Goal: Transaction & Acquisition: Book appointment/travel/reservation

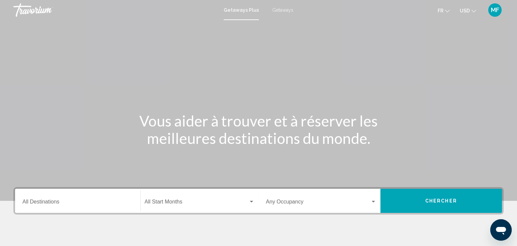
click at [283, 11] on span "Getaways" at bounding box center [282, 9] width 21 height 5
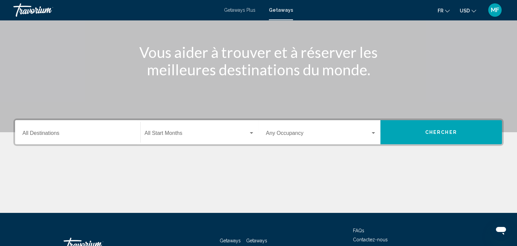
scroll to position [74, 0]
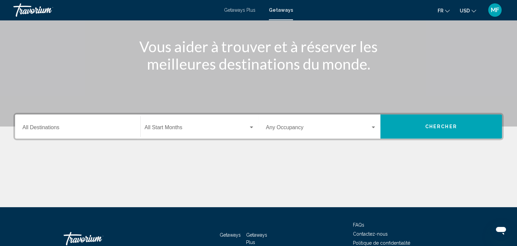
click at [62, 127] on input "Destination All Destinations" at bounding box center [77, 129] width 110 height 6
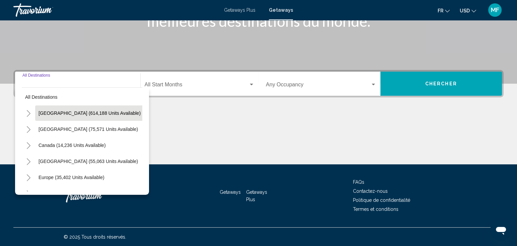
scroll to position [0, 0]
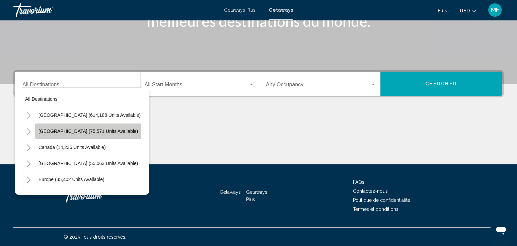
click at [100, 134] on button "[GEOGRAPHIC_DATA] (75,571 units available)" at bounding box center [88, 130] width 106 height 15
type input "**********"
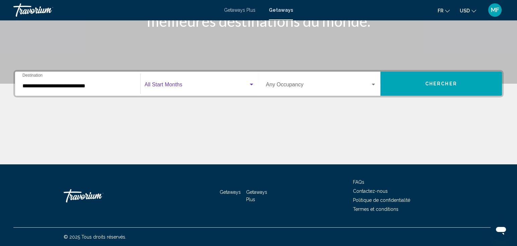
click at [177, 88] on span "Search widget" at bounding box center [197, 86] width 104 height 6
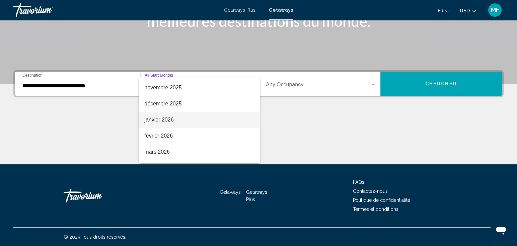
scroll to position [74, 0]
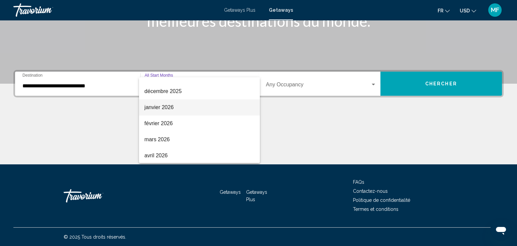
click at [162, 106] on span "janvier 2026" at bounding box center [199, 107] width 110 height 16
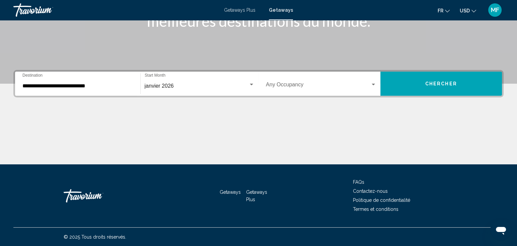
click at [278, 88] on div "Occupancy Any Occupancy" at bounding box center [321, 83] width 110 height 21
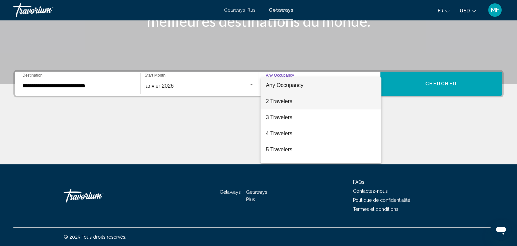
click at [283, 102] on span "2 Travelers" at bounding box center [321, 101] width 110 height 16
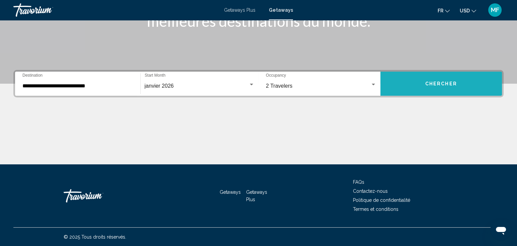
click at [432, 85] on span "Chercher" at bounding box center [441, 83] width 32 height 5
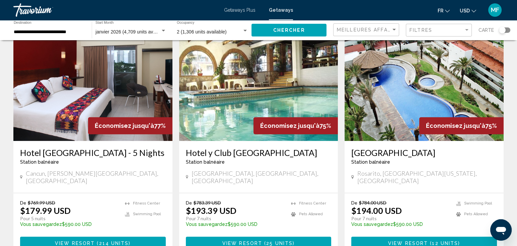
scroll to position [800, 0]
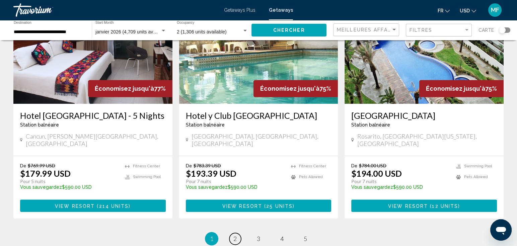
click at [236, 235] on span "2" at bounding box center [234, 238] width 3 height 7
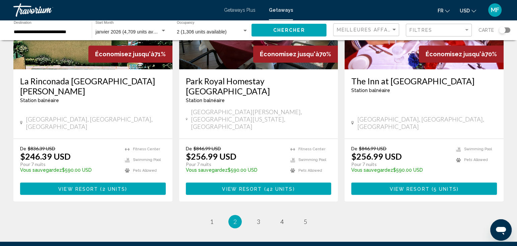
scroll to position [855, 0]
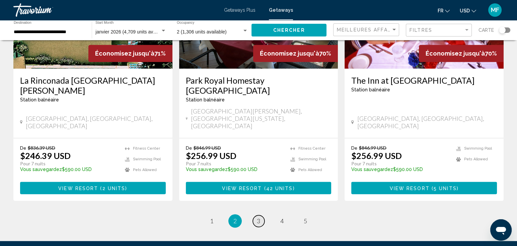
click at [261, 215] on link "page 3" at bounding box center [259, 221] width 12 height 12
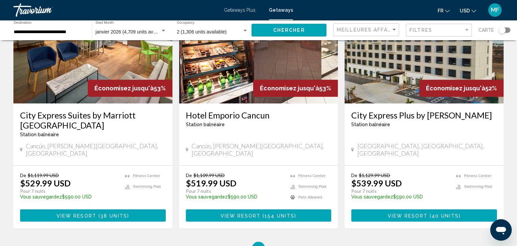
scroll to position [855, 0]
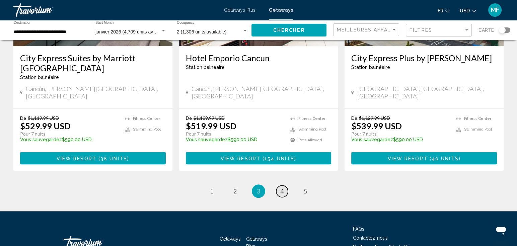
click at [282, 187] on span "4" at bounding box center [281, 190] width 3 height 7
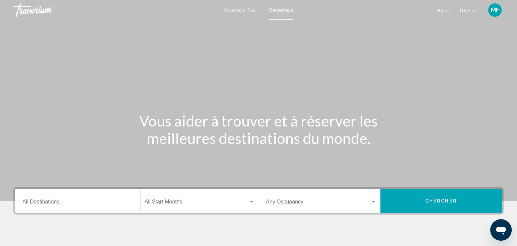
click at [86, 198] on div "Destination All Destinations" at bounding box center [77, 200] width 110 height 21
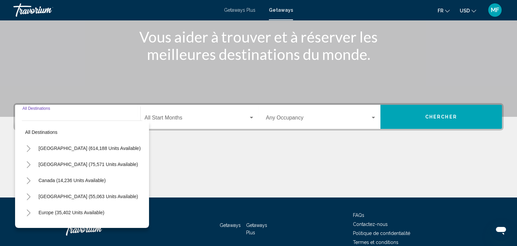
scroll to position [117, 0]
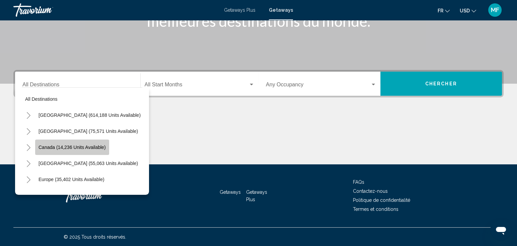
click at [81, 145] on span "Canada (14,236 units available)" at bounding box center [71, 147] width 67 height 5
type input "**********"
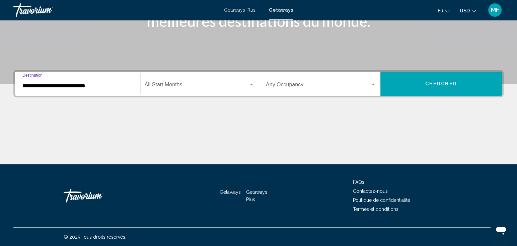
click at [165, 82] on div "Start Month All Start Months" at bounding box center [200, 83] width 110 height 21
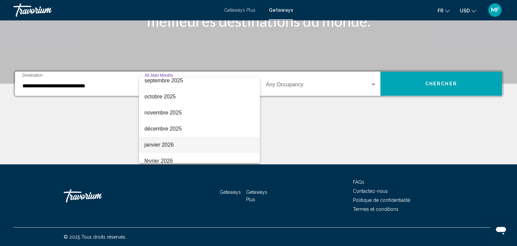
scroll to position [37, 0]
click at [161, 147] on span "janvier 2026" at bounding box center [199, 145] width 110 height 16
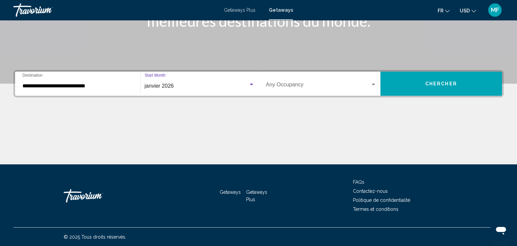
click at [445, 88] on button "Chercher" at bounding box center [441, 84] width 122 height 24
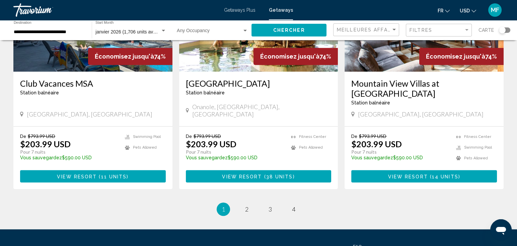
scroll to position [854, 0]
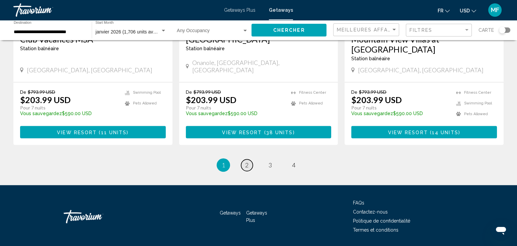
click at [248, 159] on link "page 2" at bounding box center [247, 165] width 12 height 12
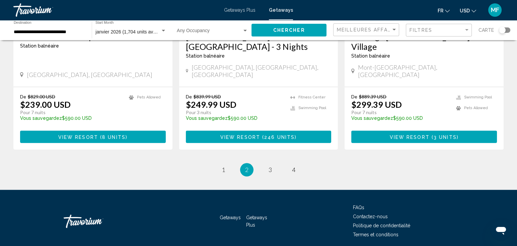
scroll to position [874, 0]
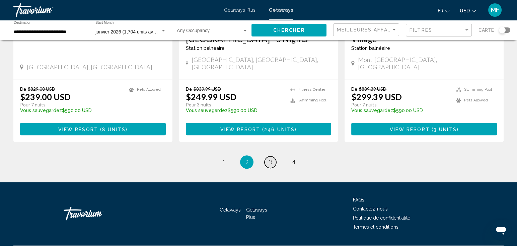
click at [268, 158] on span "3" at bounding box center [269, 161] width 3 height 7
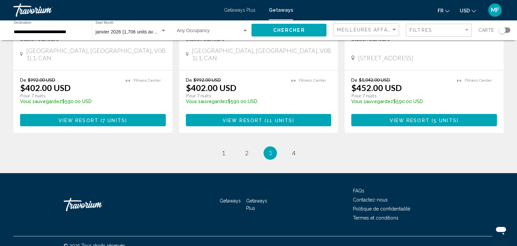
scroll to position [884, 0]
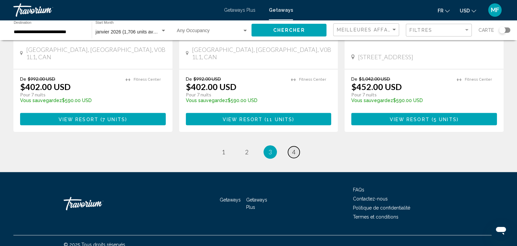
click at [292, 148] on span "4" at bounding box center [293, 151] width 3 height 7
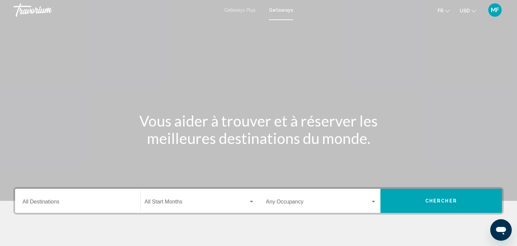
click at [237, 12] on span "Getaways Plus" at bounding box center [239, 9] width 31 height 5
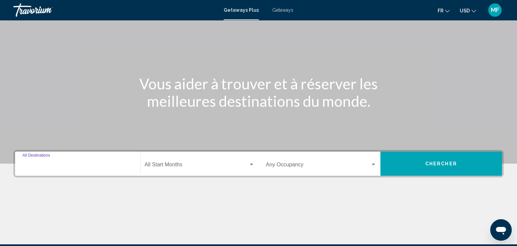
click at [57, 165] on input "Destination All Destinations" at bounding box center [77, 166] width 110 height 6
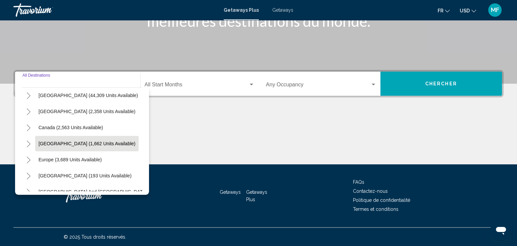
scroll to position [37, 0]
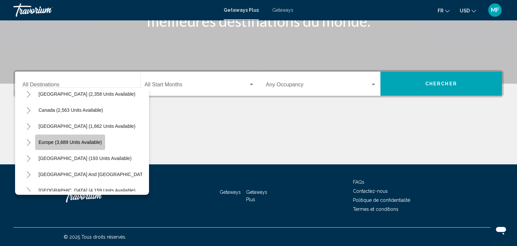
click at [65, 144] on button "Europe (3,689 units available)" at bounding box center [70, 142] width 70 height 15
type input "**********"
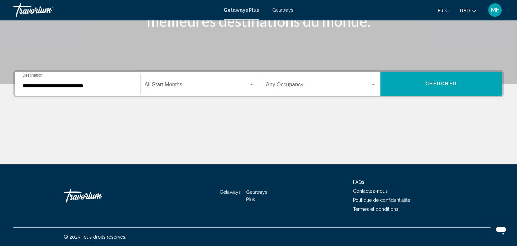
click at [187, 81] on div "Start Month All Start Months" at bounding box center [200, 83] width 110 height 21
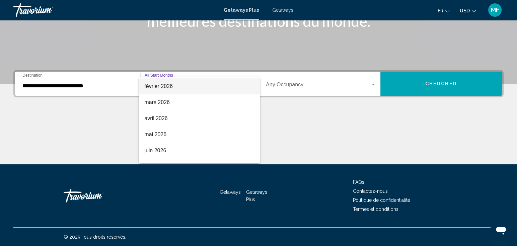
scroll to position [139, 0]
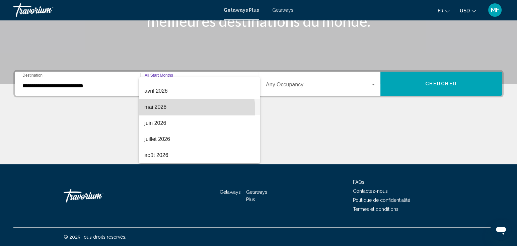
click at [172, 110] on span "mai 2026" at bounding box center [199, 107] width 110 height 16
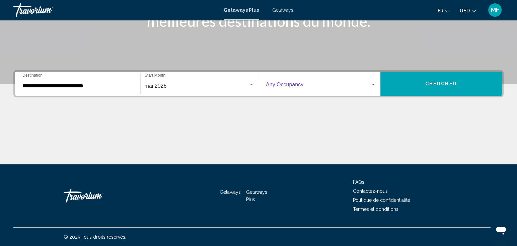
click at [342, 86] on span "Search widget" at bounding box center [318, 86] width 104 height 6
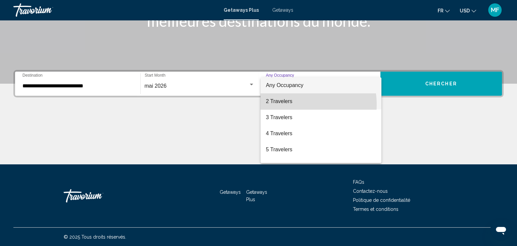
click at [295, 104] on span "2 Travelers" at bounding box center [321, 101] width 110 height 16
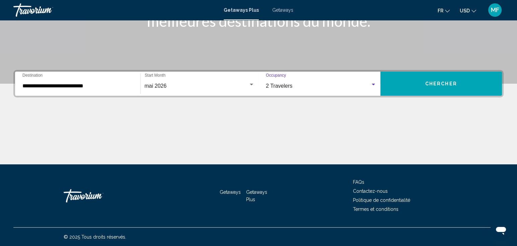
click at [430, 84] on span "Chercher" at bounding box center [441, 83] width 32 height 5
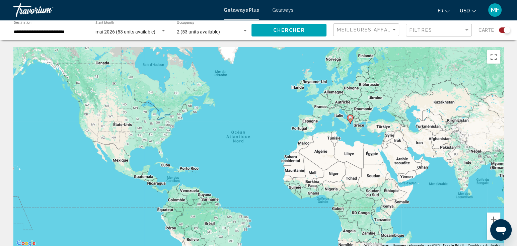
click at [502, 29] on div "Search widget" at bounding box center [504, 29] width 11 height 5
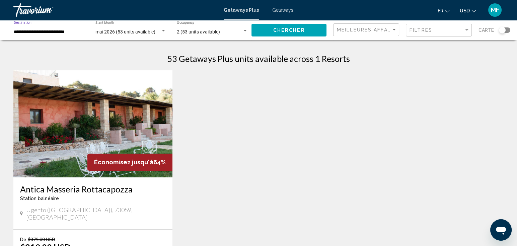
click at [54, 30] on input "**********" at bounding box center [49, 31] width 71 height 5
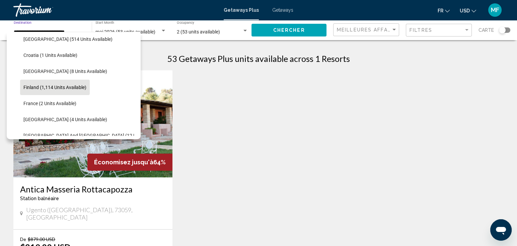
scroll to position [154, 0]
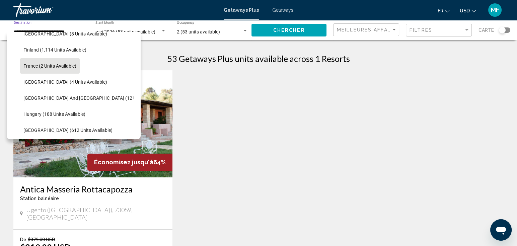
click at [63, 68] on span "France (2 units available)" at bounding box center [49, 65] width 53 height 5
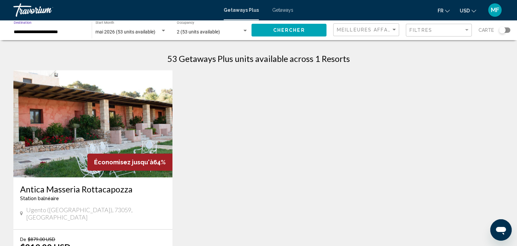
click at [281, 31] on span "Chercher" at bounding box center [289, 30] width 32 height 5
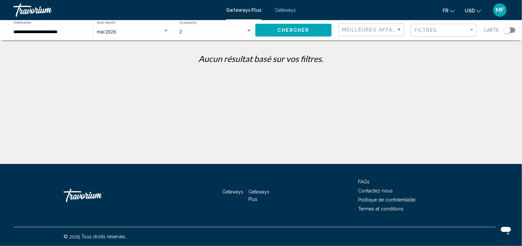
click at [135, 33] on div "mai 2026" at bounding box center [130, 31] width 66 height 5
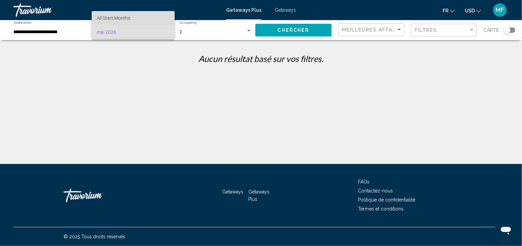
click at [133, 17] on span "All Start Months" at bounding box center [133, 18] width 72 height 14
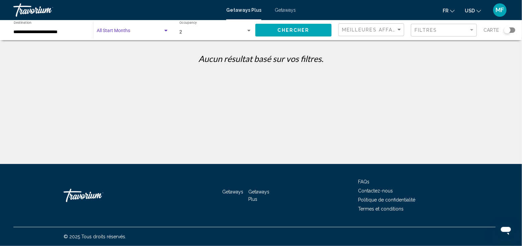
click at [286, 31] on span "Chercher" at bounding box center [294, 30] width 32 height 5
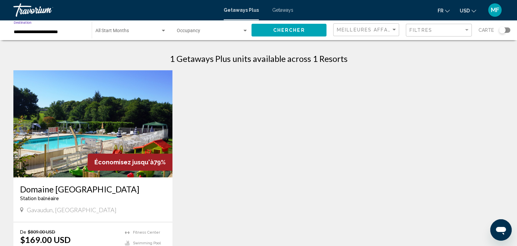
click at [67, 34] on input "**********" at bounding box center [49, 31] width 71 height 5
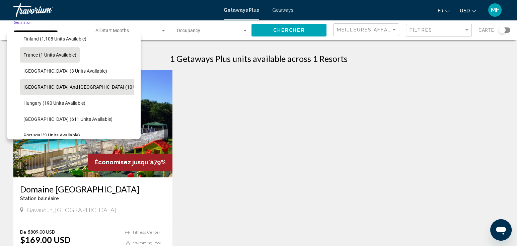
scroll to position [176, 0]
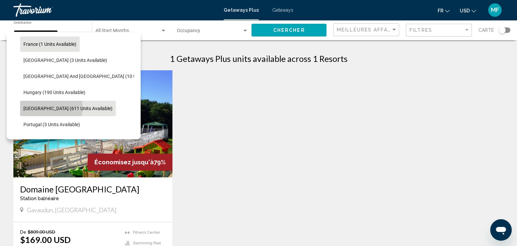
click at [51, 107] on span "[GEOGRAPHIC_DATA] (611 units available)" at bounding box center [67, 108] width 89 height 5
type input "**********"
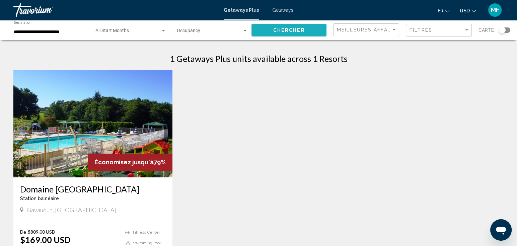
click at [286, 26] on button "Chercher" at bounding box center [288, 30] width 75 height 12
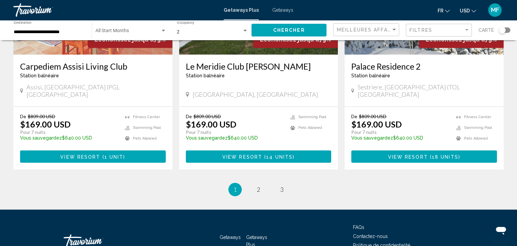
scroll to position [844, 0]
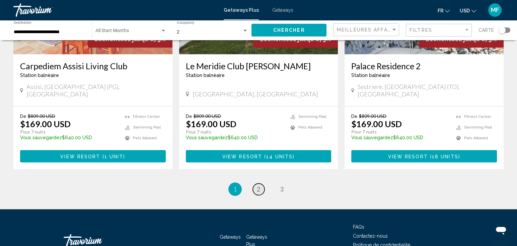
click at [258, 185] on span "2" at bounding box center [258, 188] width 3 height 7
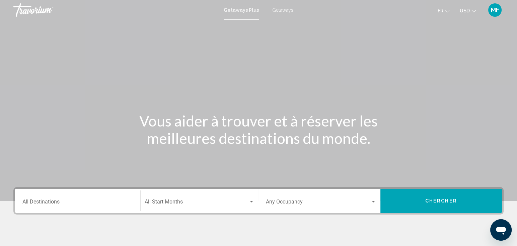
click at [57, 199] on div "Destination All Destinations" at bounding box center [77, 200] width 110 height 21
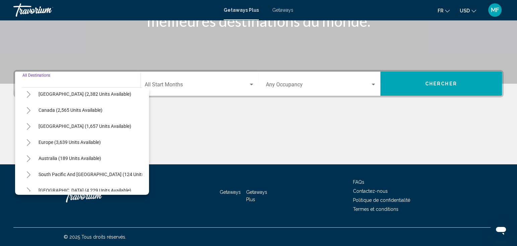
scroll to position [74, 0]
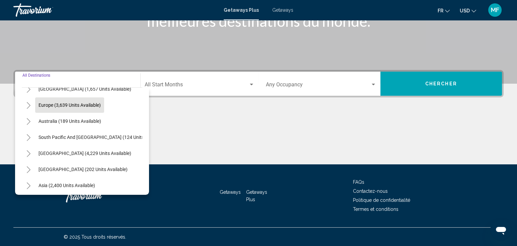
click at [100, 105] on span "Europe (3,639 units available)" at bounding box center [69, 104] width 62 height 5
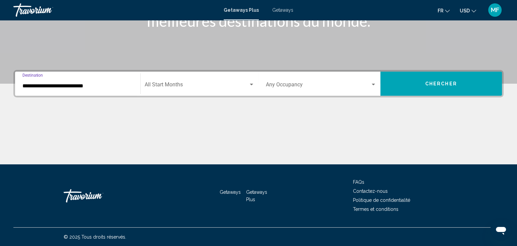
click at [157, 84] on span "Search widget" at bounding box center [197, 86] width 104 height 6
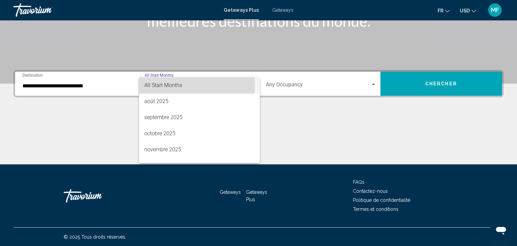
click at [170, 85] on span "All Start Months" at bounding box center [163, 85] width 38 height 6
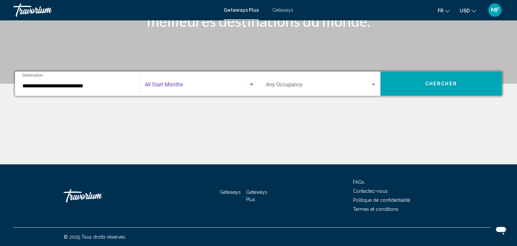
click at [310, 83] on span "Search widget" at bounding box center [318, 86] width 104 height 6
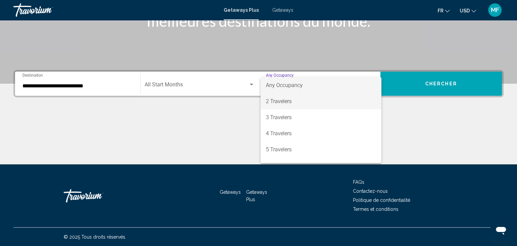
click at [291, 104] on span "2 Travelers" at bounding box center [321, 101] width 110 height 16
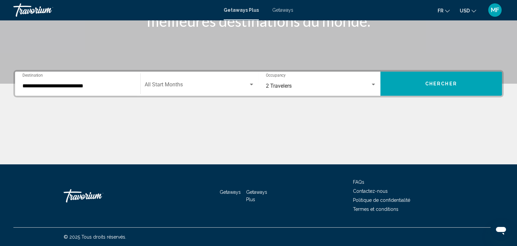
click at [63, 88] on div "**********" at bounding box center [77, 83] width 110 height 21
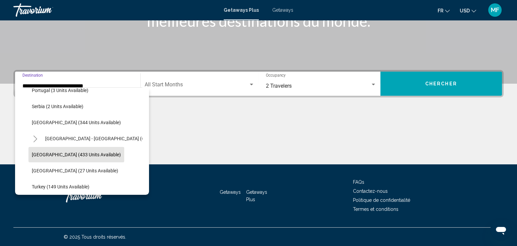
scroll to position [303, 0]
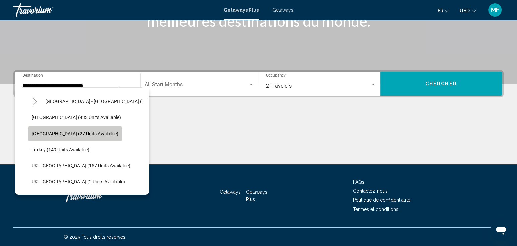
click at [84, 136] on button "[GEOGRAPHIC_DATA] (27 units available)" at bounding box center [74, 133] width 93 height 15
type input "**********"
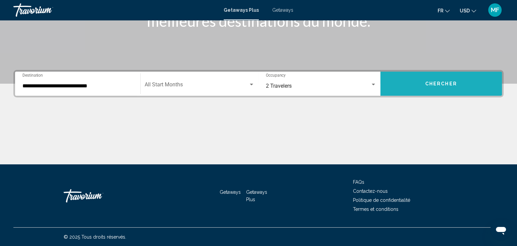
click at [434, 87] on button "Chercher" at bounding box center [441, 84] width 122 height 24
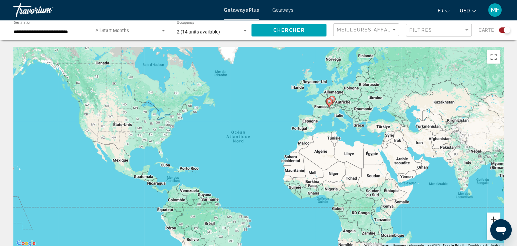
click at [495, 216] on button "Zoom avant" at bounding box center [493, 218] width 13 height 13
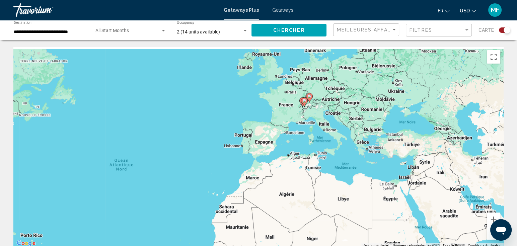
drag, startPoint x: 451, startPoint y: 133, endPoint x: 359, endPoint y: 173, distance: 100.2
click at [355, 171] on div "Pour activer le glissement du marqueur avec le clavier, appuyez sur Alt+Entrée.…" at bounding box center [258, 147] width 490 height 201
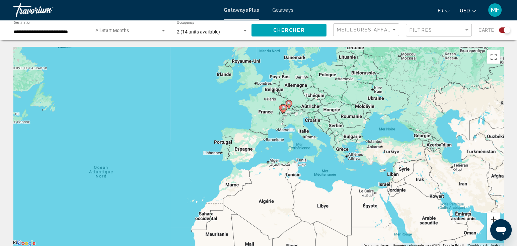
click at [492, 218] on button "Zoom avant" at bounding box center [493, 218] width 13 height 13
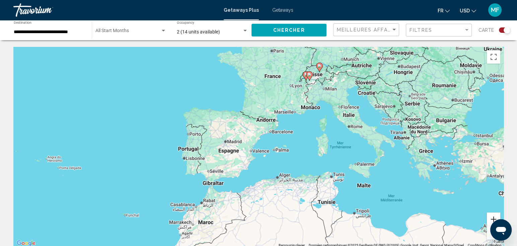
click at [492, 218] on button "Zoom avant" at bounding box center [493, 218] width 13 height 13
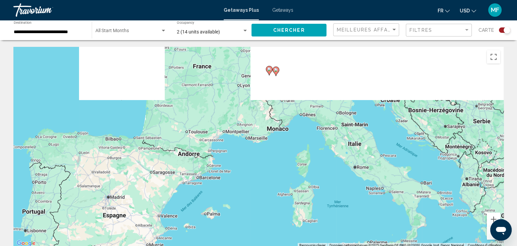
drag, startPoint x: 411, startPoint y: 123, endPoint x: 287, endPoint y: 203, distance: 147.9
click at [293, 203] on div "Pour activer le glissement du marqueur avec le clavier, appuyez sur Alt+Entrée.…" at bounding box center [258, 147] width 490 height 201
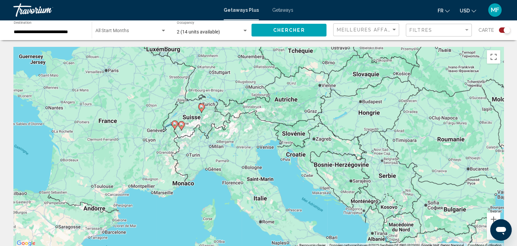
click at [201, 109] on icon "Main content" at bounding box center [201, 108] width 6 height 9
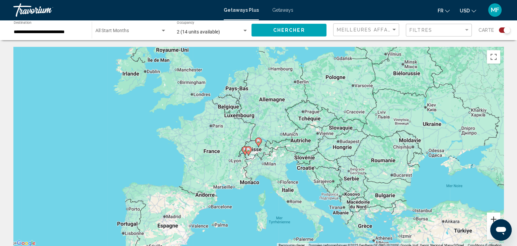
click at [492, 219] on button "Zoom avant" at bounding box center [493, 218] width 13 height 13
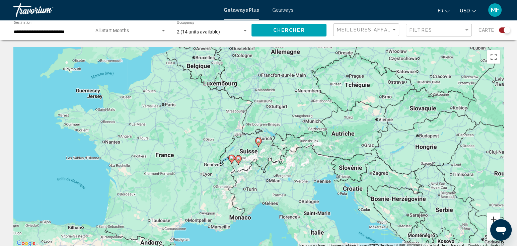
click at [492, 219] on button "Zoom avant" at bounding box center [493, 218] width 13 height 13
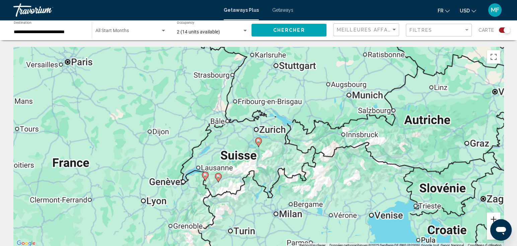
click at [492, 219] on button "Zoom avant" at bounding box center [493, 218] width 13 height 13
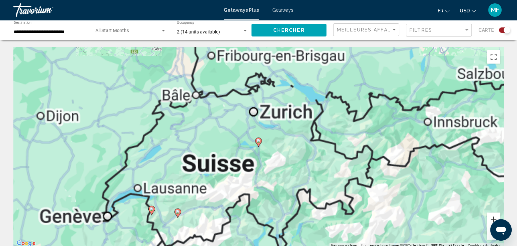
click at [492, 219] on button "Zoom avant" at bounding box center [493, 218] width 13 height 13
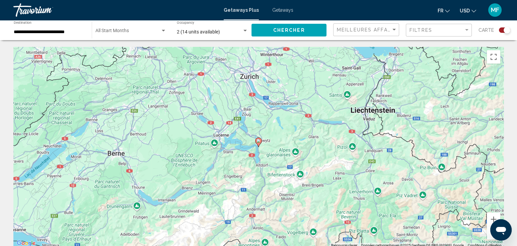
click at [258, 142] on image "Main content" at bounding box center [258, 141] width 4 height 4
type input "**********"
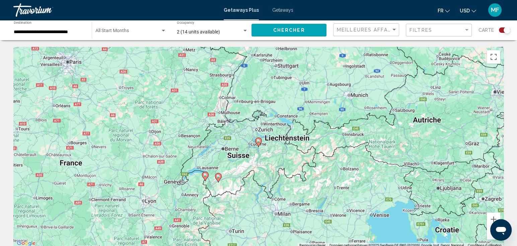
click at [501, 28] on div "Search widget" at bounding box center [504, 29] width 11 height 5
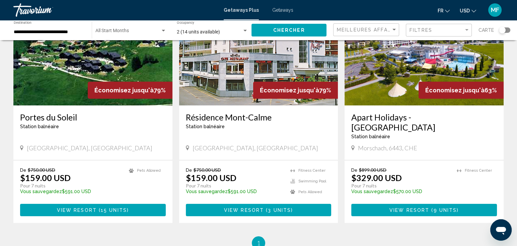
scroll to position [74, 0]
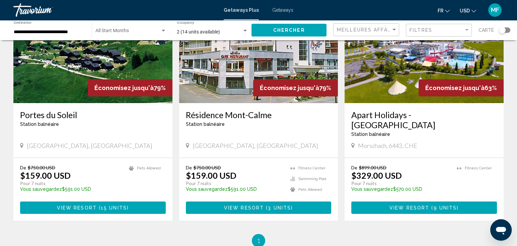
click at [88, 64] on img "Main content" at bounding box center [92, 49] width 159 height 107
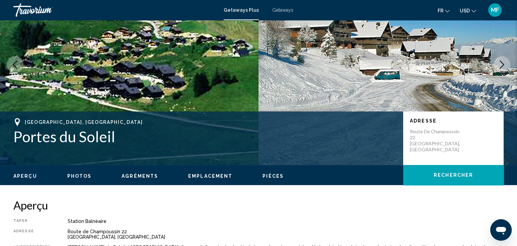
scroll to position [74, 0]
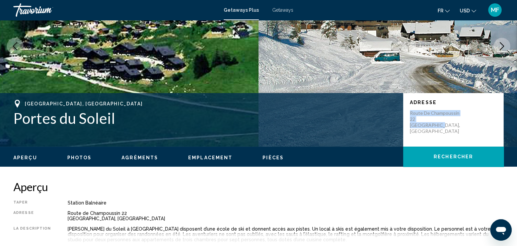
drag, startPoint x: 438, startPoint y: 125, endPoint x: 409, endPoint y: 114, distance: 31.3
click at [409, 114] on div "Adresse [STREET_ADDRESS]" at bounding box center [453, 120] width 100 height 54
copy p "Route de Champoussin 22 Champoussin,"
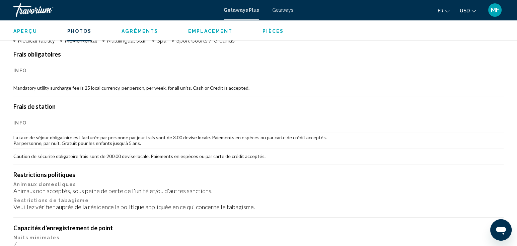
scroll to position [446, 0]
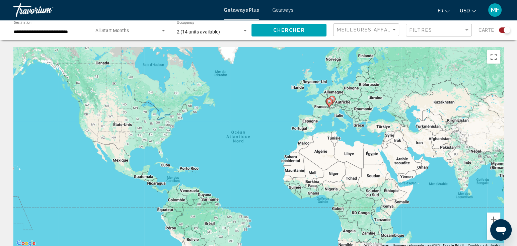
click at [500, 30] on div "Search widget" at bounding box center [504, 29] width 11 height 5
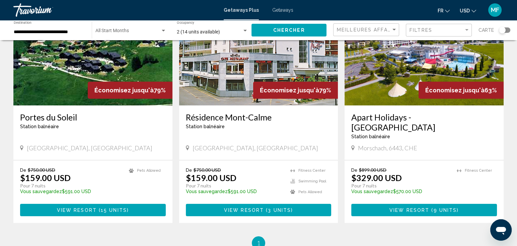
scroll to position [49, 0]
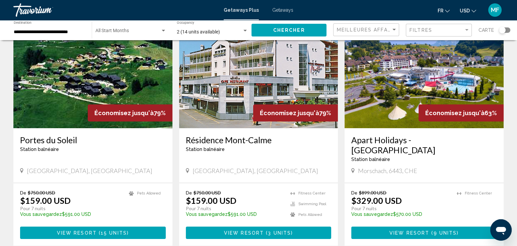
click at [256, 88] on img "Main content" at bounding box center [258, 74] width 159 height 107
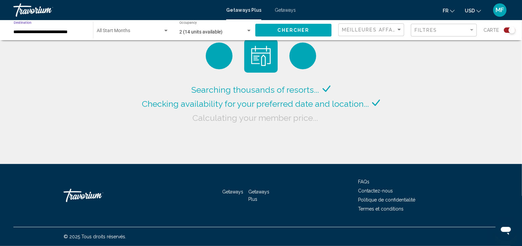
click at [47, 34] on input "**********" at bounding box center [50, 31] width 73 height 5
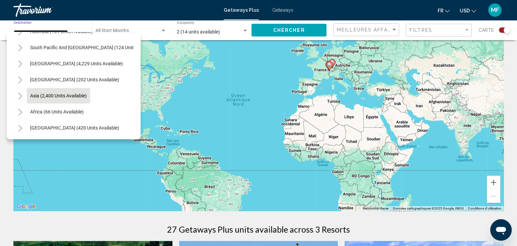
scroll to position [37, 0]
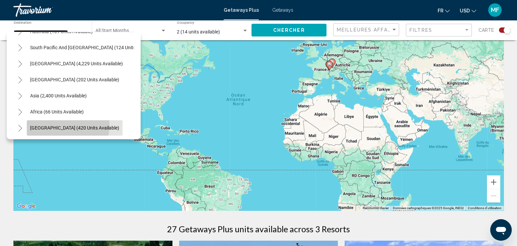
click at [68, 125] on span "[GEOGRAPHIC_DATA] (420 units available)" at bounding box center [74, 127] width 89 height 5
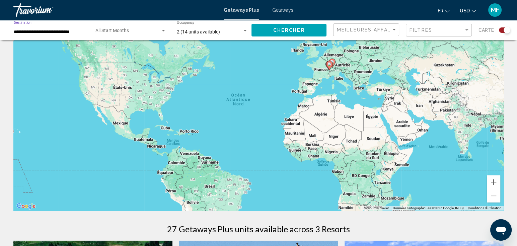
click at [499, 29] on div "Search widget" at bounding box center [504, 29] width 11 height 5
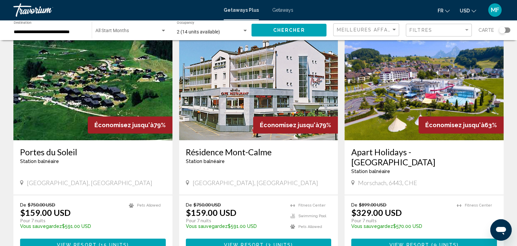
scroll to position [0, 0]
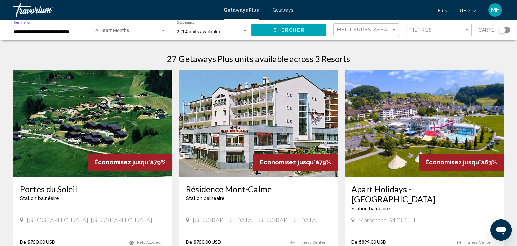
click at [59, 34] on input "**********" at bounding box center [49, 31] width 71 height 5
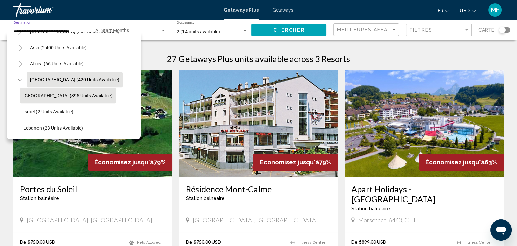
scroll to position [37, 0]
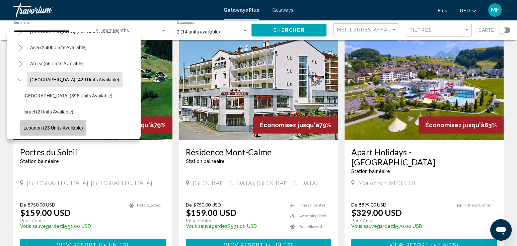
click at [70, 125] on span "Lebanon (23 units available)" at bounding box center [53, 127] width 60 height 5
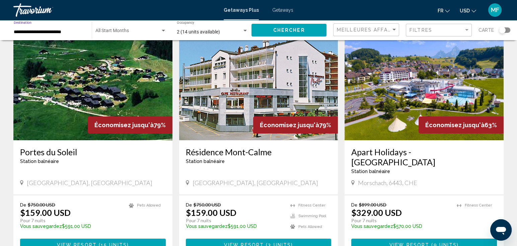
click at [297, 26] on button "Chercher" at bounding box center [288, 30] width 75 height 12
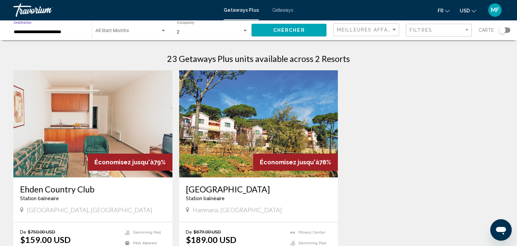
click at [43, 31] on input "**********" at bounding box center [49, 31] width 71 height 5
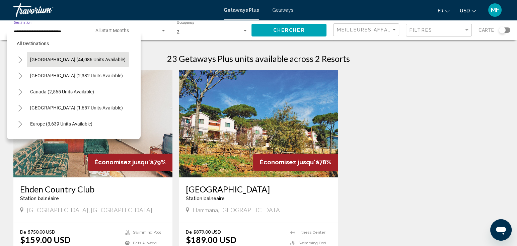
click at [49, 56] on button "[GEOGRAPHIC_DATA] (44,086 units available)" at bounding box center [78, 59] width 102 height 15
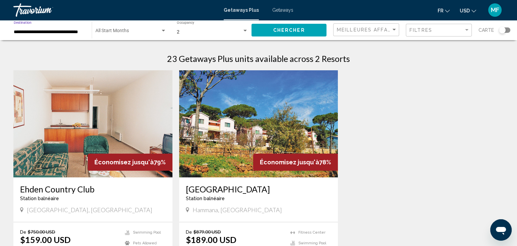
click at [76, 32] on input "**********" at bounding box center [49, 31] width 71 height 5
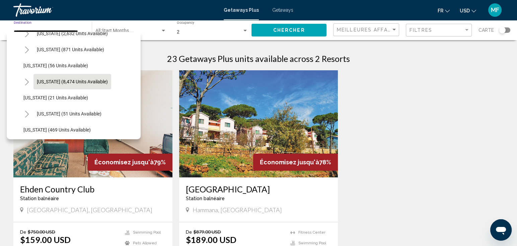
scroll to position [37, 0]
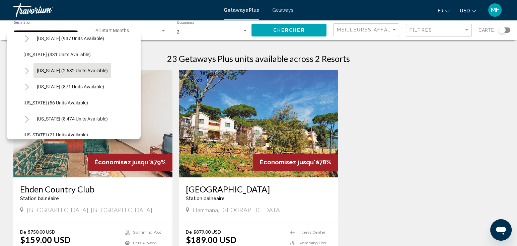
click at [83, 72] on span "[US_STATE] (2,632 units available)" at bounding box center [72, 70] width 71 height 5
type input "**********"
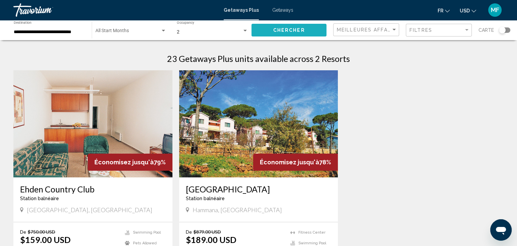
click at [272, 26] on button "Chercher" at bounding box center [288, 30] width 75 height 12
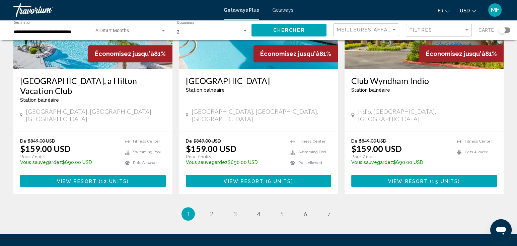
scroll to position [854, 0]
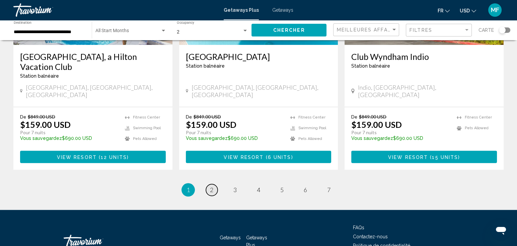
click at [210, 186] on span "2" at bounding box center [211, 189] width 3 height 7
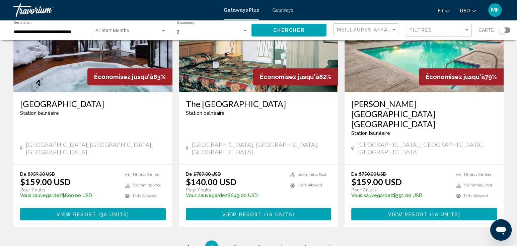
scroll to position [818, 0]
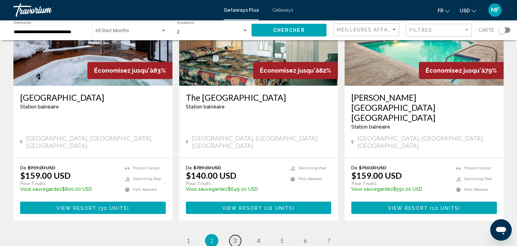
click at [236, 237] on span "3" at bounding box center [234, 240] width 3 height 7
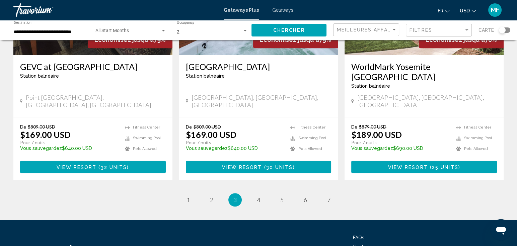
scroll to position [854, 0]
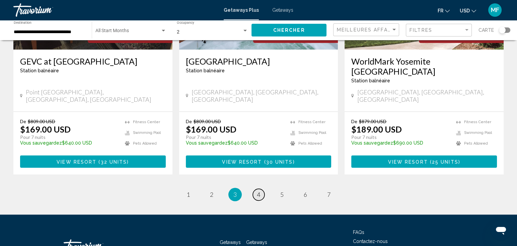
click at [259, 189] on link "page 4" at bounding box center [259, 195] width 12 height 12
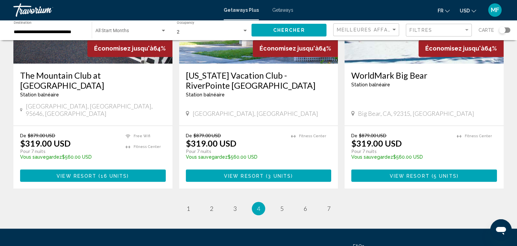
scroll to position [855, 0]
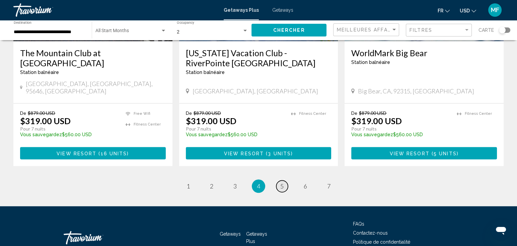
click at [280, 182] on span "5" at bounding box center [281, 185] width 3 height 7
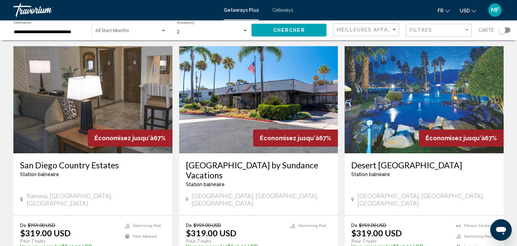
scroll to position [37, 0]
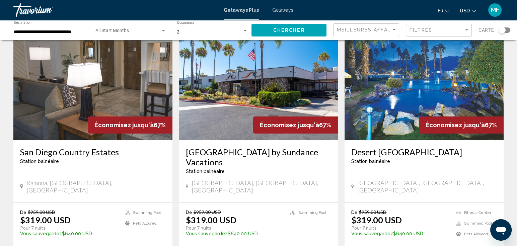
click at [394, 113] on img "Main content" at bounding box center [423, 86] width 159 height 107
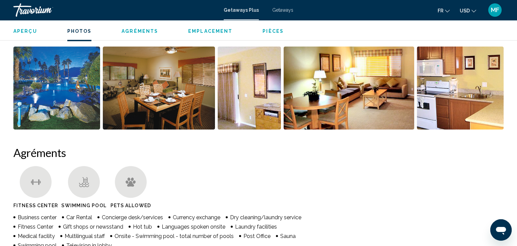
scroll to position [335, 0]
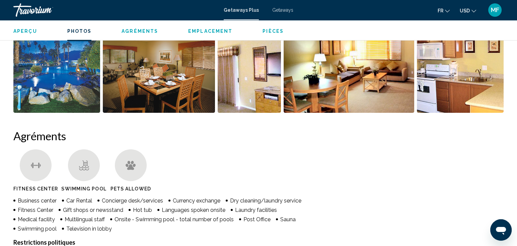
click at [51, 66] on img "Open full-screen image slider" at bounding box center [56, 71] width 87 height 83
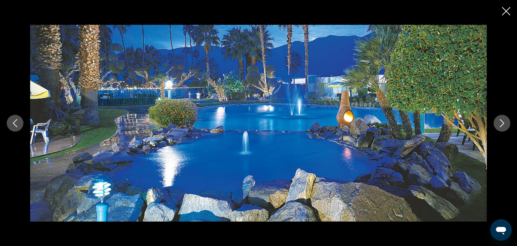
click at [17, 125] on icon "Previous image" at bounding box center [15, 123] width 8 height 8
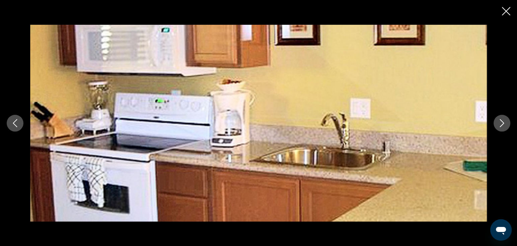
click at [17, 125] on icon "Previous image" at bounding box center [15, 123] width 8 height 8
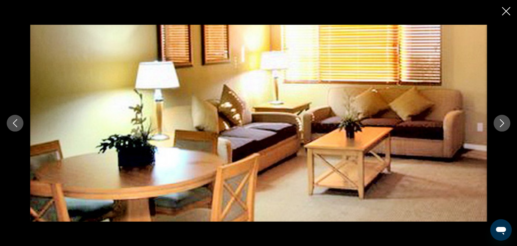
click at [17, 125] on icon "Previous image" at bounding box center [15, 123] width 8 height 8
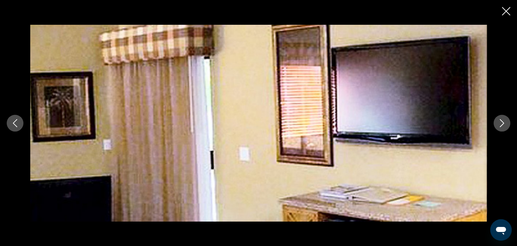
click at [17, 125] on icon "Previous image" at bounding box center [15, 123] width 8 height 8
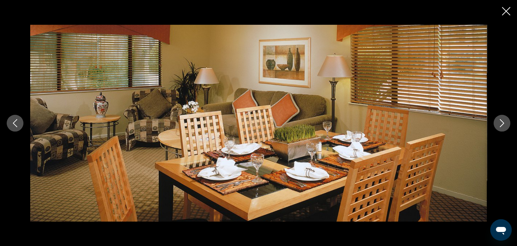
click at [17, 125] on icon "Previous image" at bounding box center [15, 123] width 8 height 8
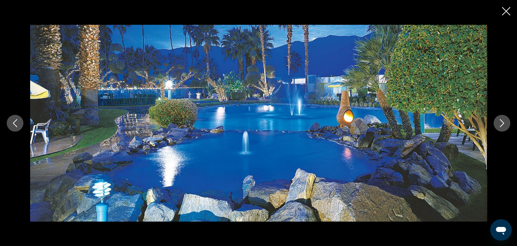
click at [17, 125] on icon "Previous image" at bounding box center [15, 123] width 8 height 8
